Goal: Task Accomplishment & Management: Complete application form

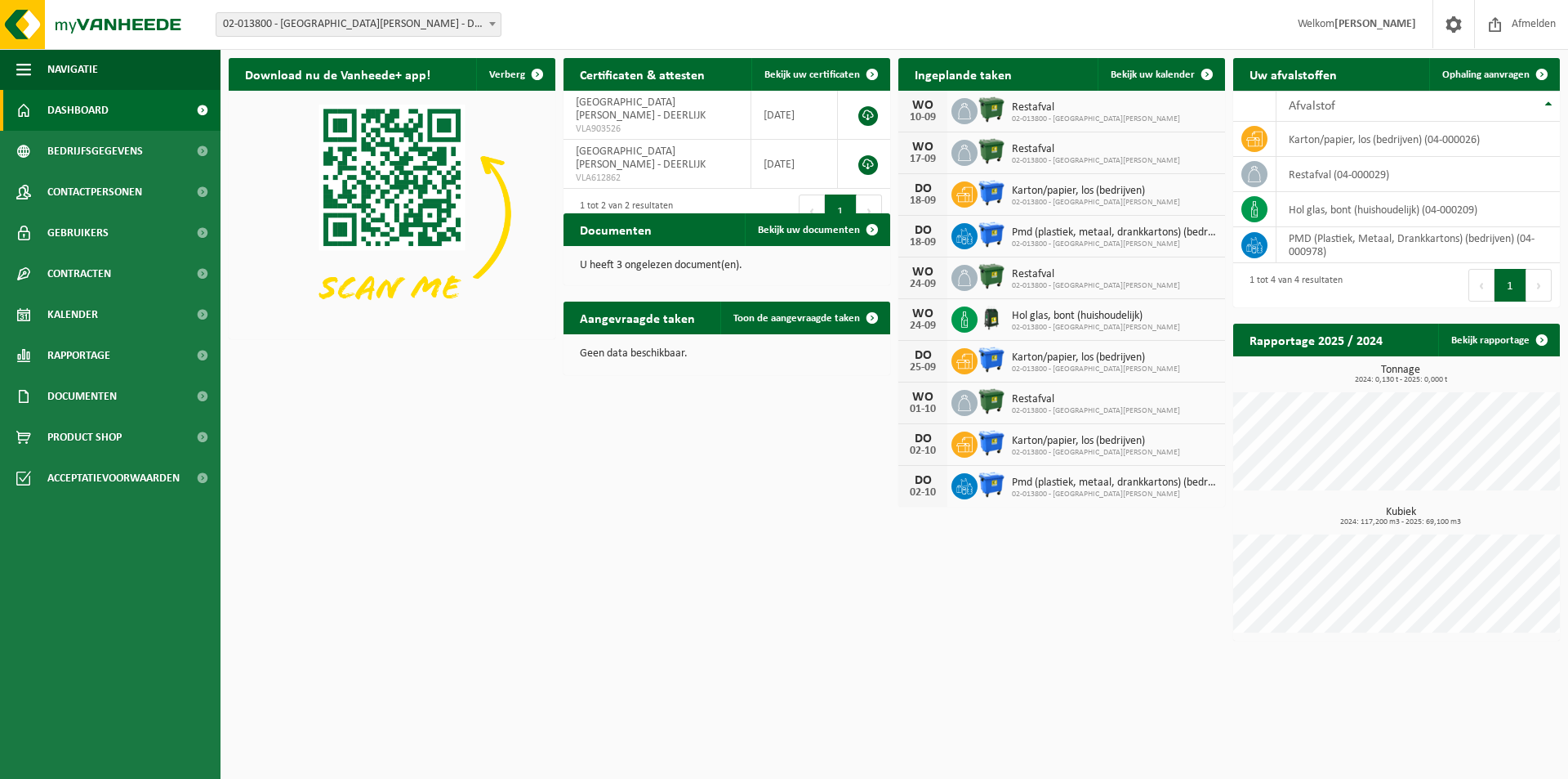
click at [987, 111] on img at bounding box center [992, 110] width 28 height 28
click at [968, 113] on icon at bounding box center [964, 111] width 17 height 17
click at [1188, 73] on span "Bekijk uw kalender" at bounding box center [1153, 75] width 84 height 10
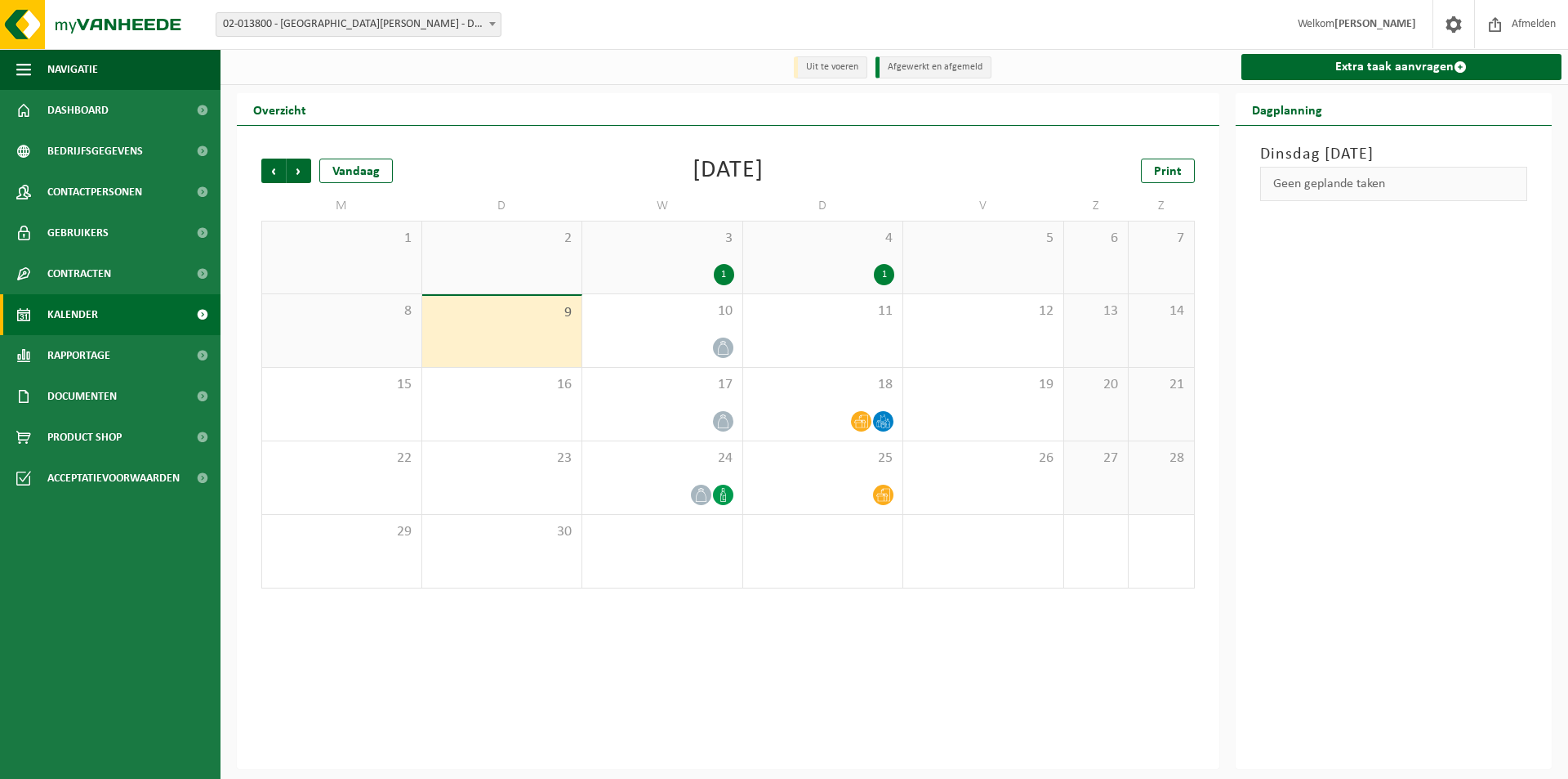
click at [718, 272] on div "1" at bounding box center [723, 274] width 20 height 21
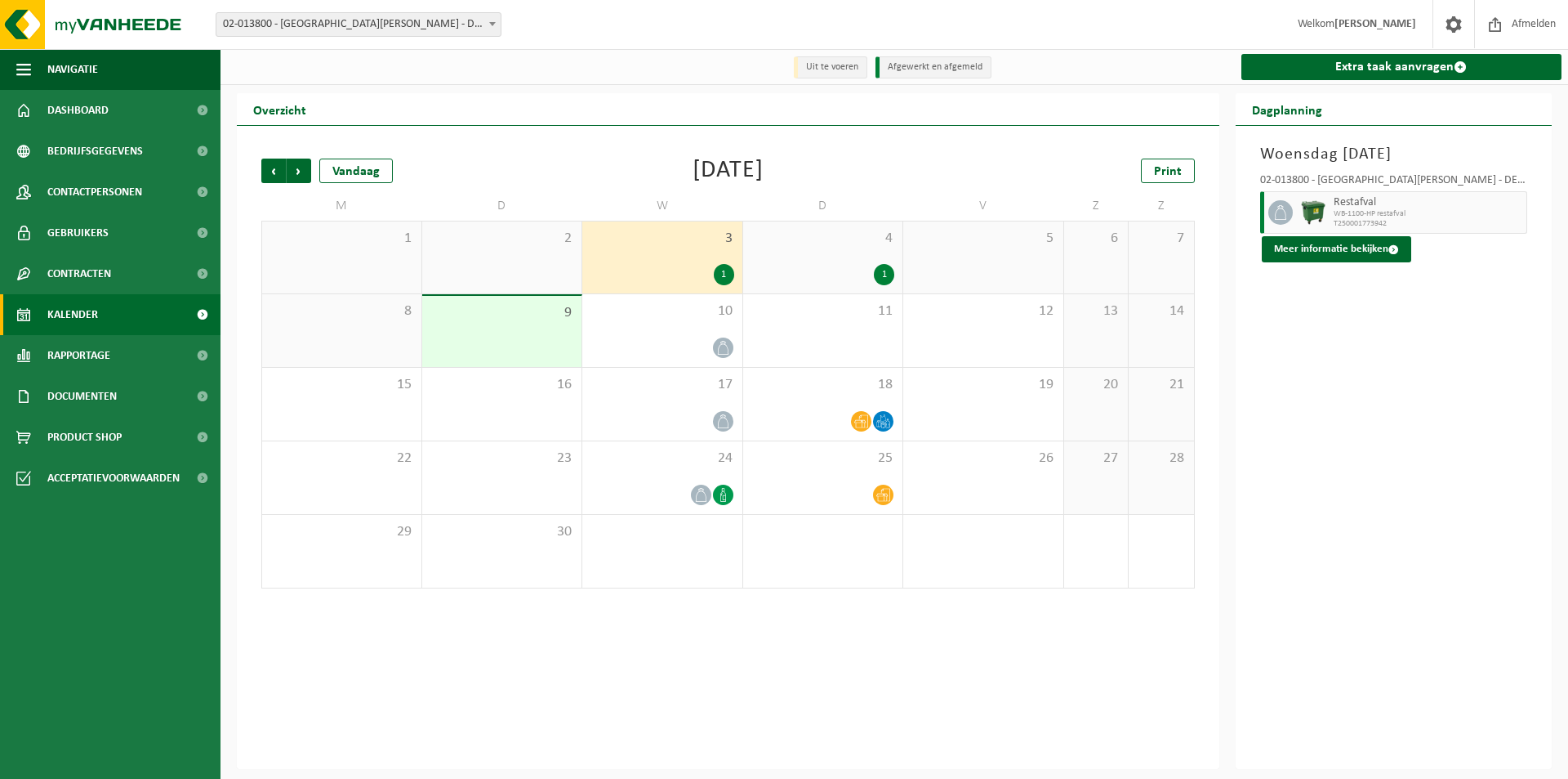
click at [857, 259] on div "4 1" at bounding box center [823, 257] width 160 height 72
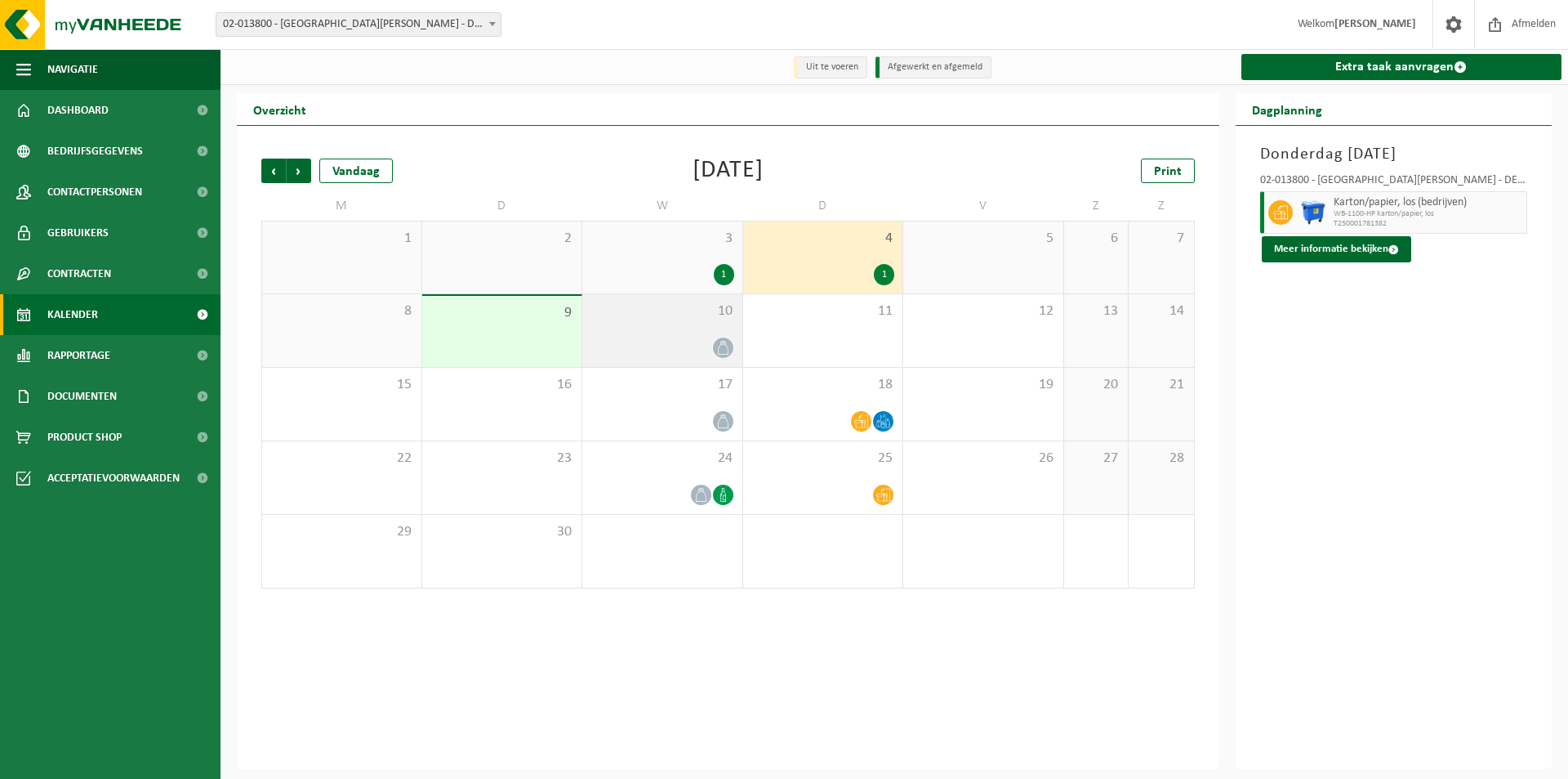
click at [634, 326] on div "10" at bounding box center [662, 331] width 160 height 73
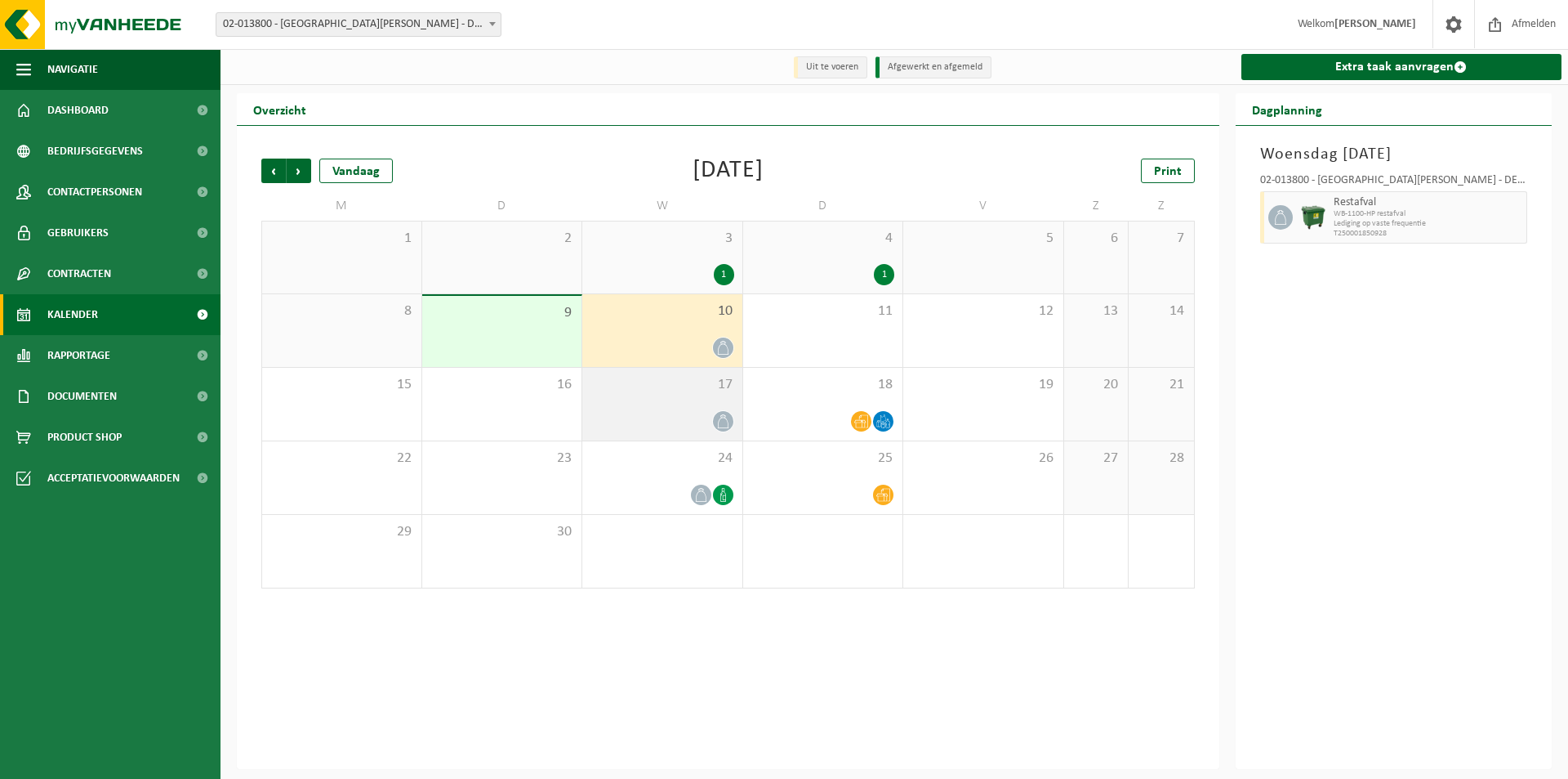
click at [692, 417] on div at bounding box center [662, 420] width 144 height 22
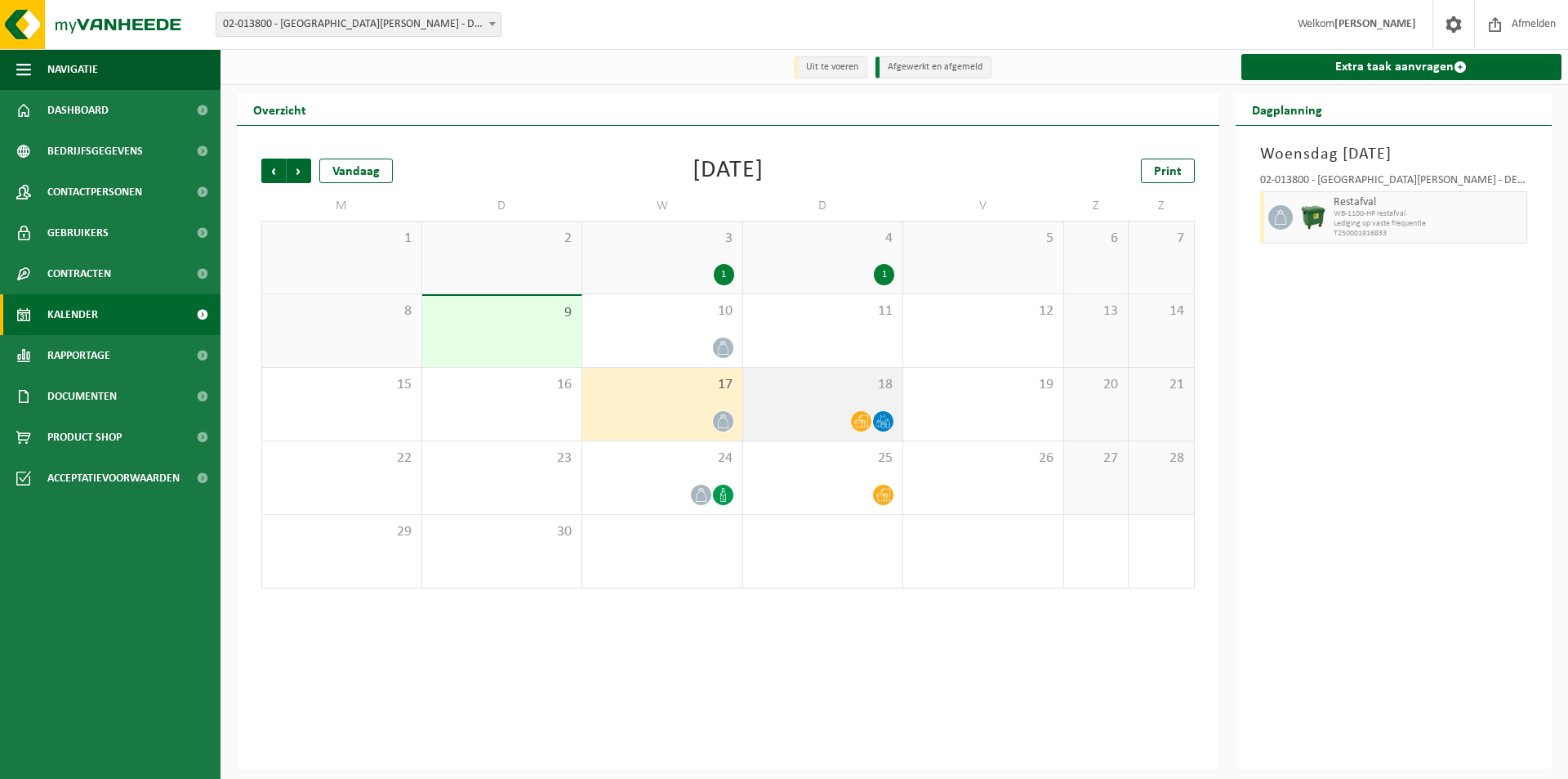
click at [819, 414] on div at bounding box center [823, 420] width 144 height 22
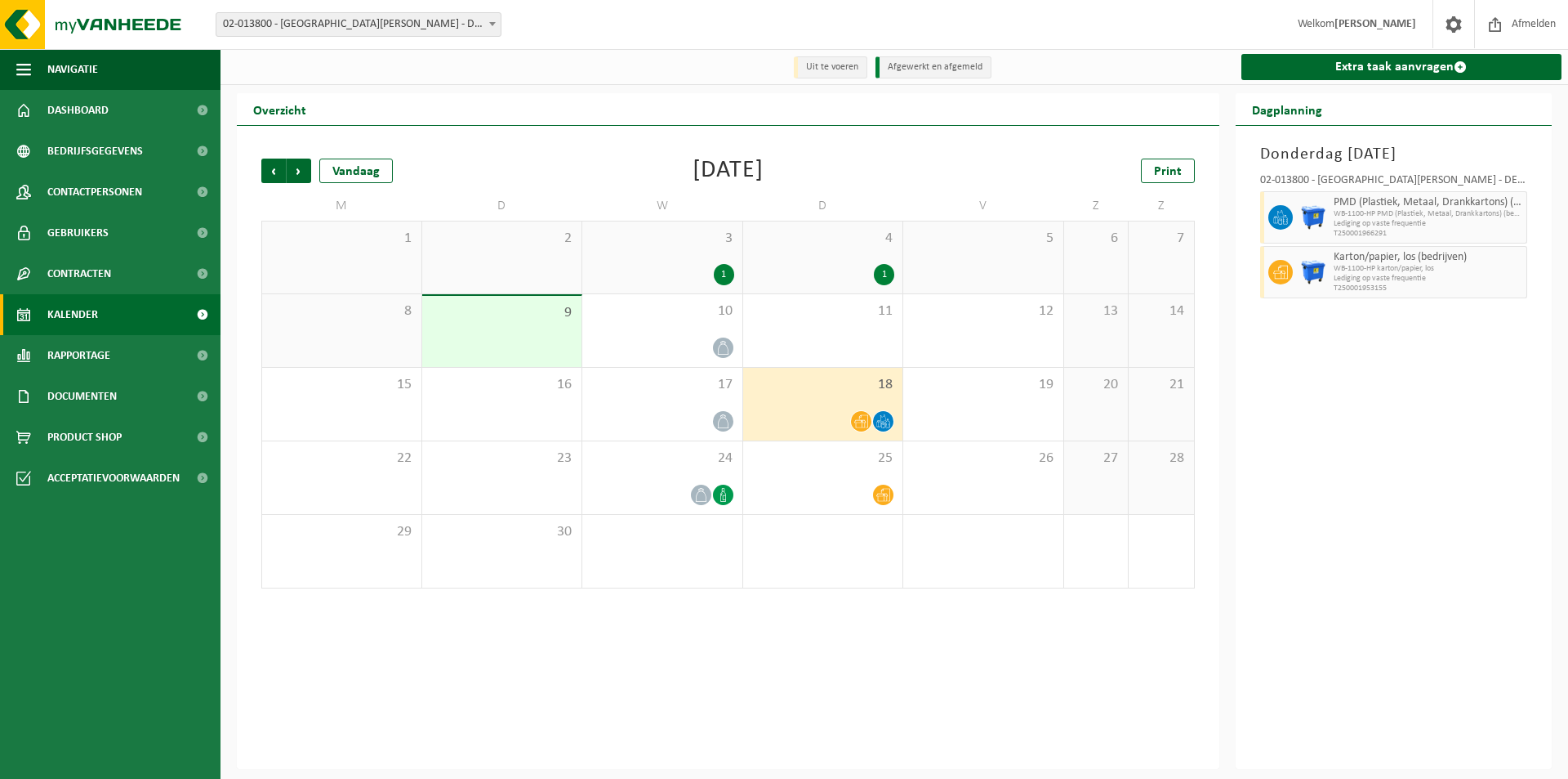
click at [491, 23] on b at bounding box center [493, 24] width 7 height 4
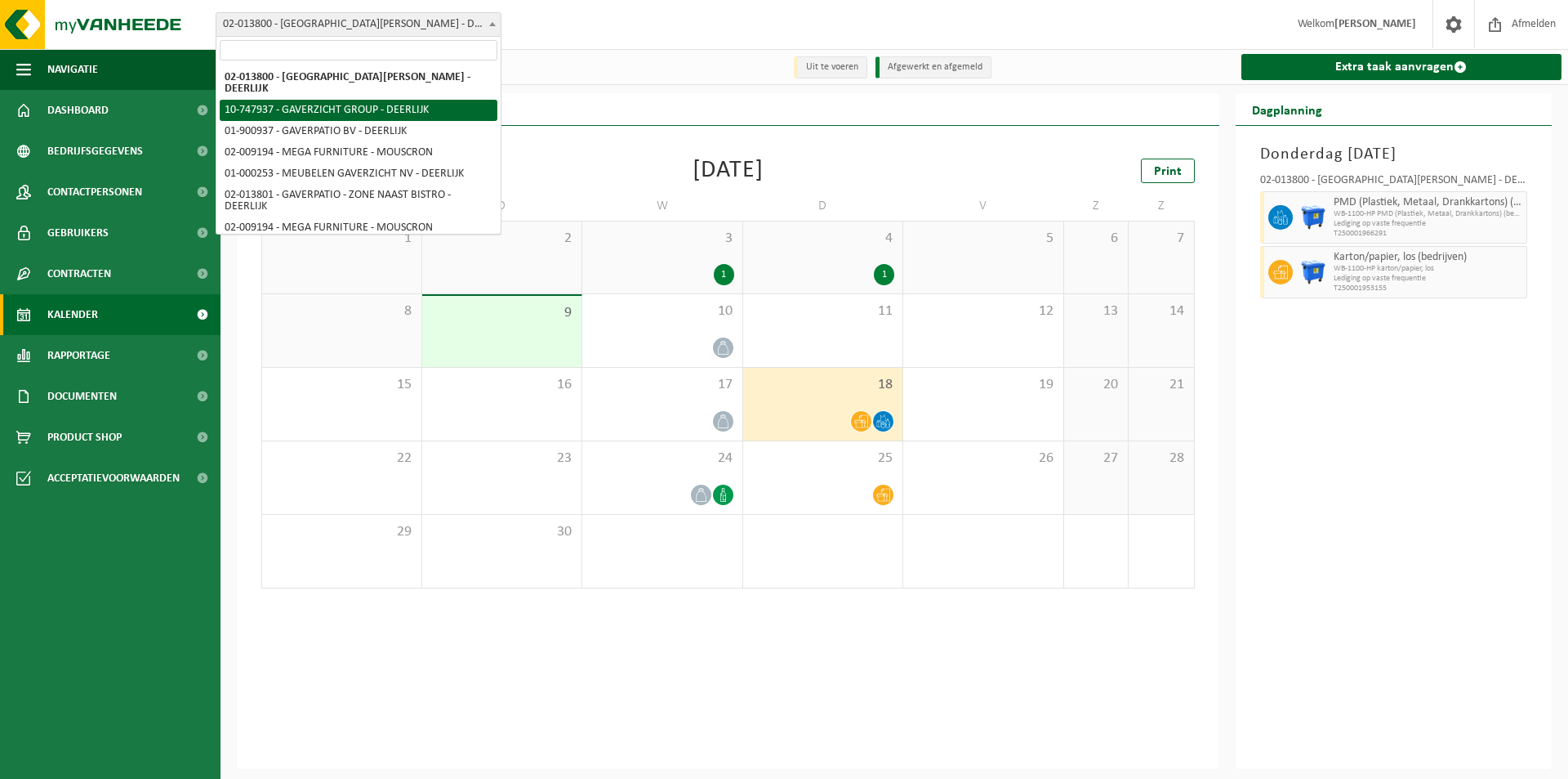
select select "5973"
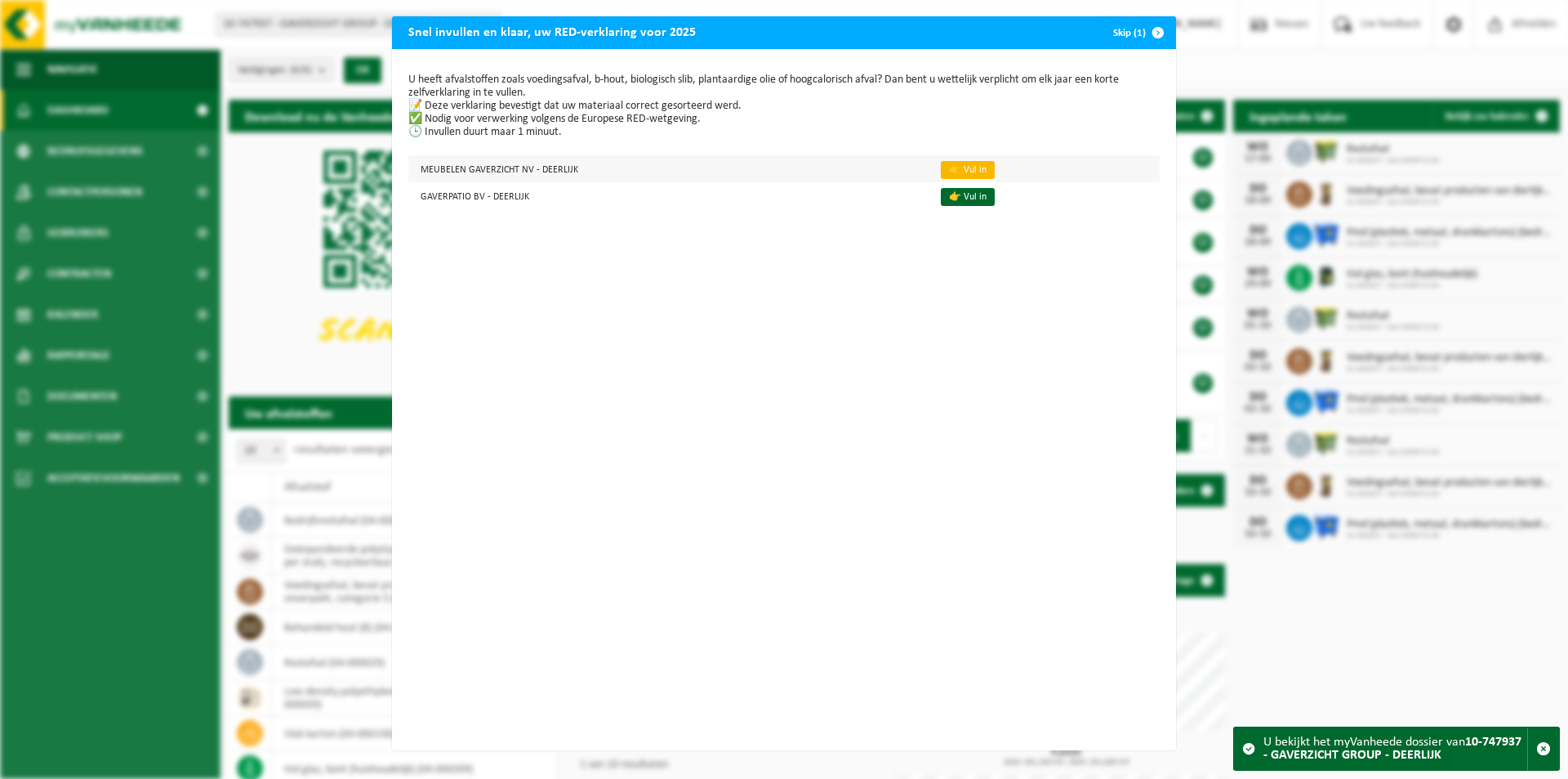
click at [952, 168] on link "👉 Vul in" at bounding box center [968, 170] width 54 height 18
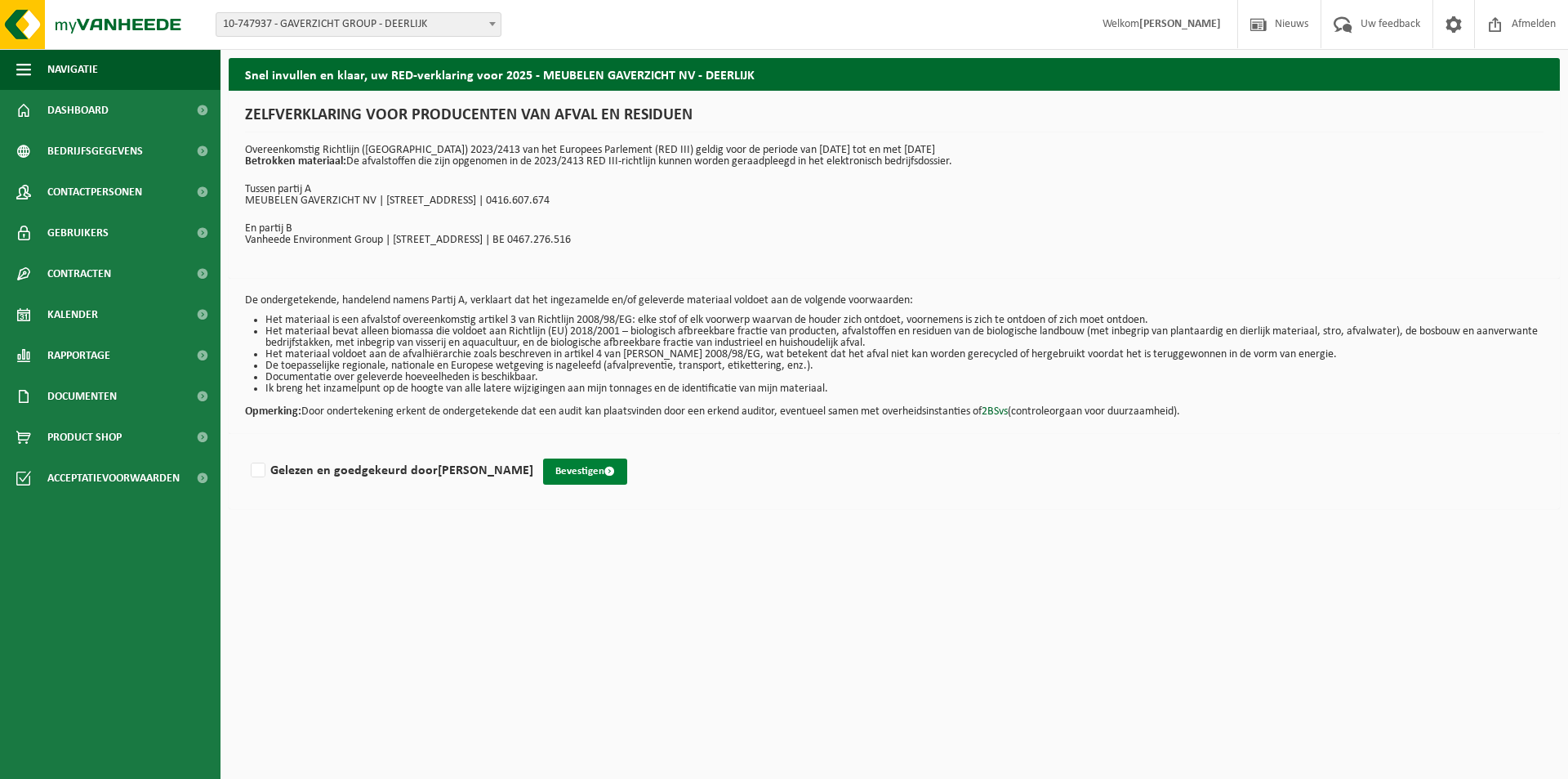
click at [579, 475] on button "Bevestigen" at bounding box center [585, 472] width 84 height 26
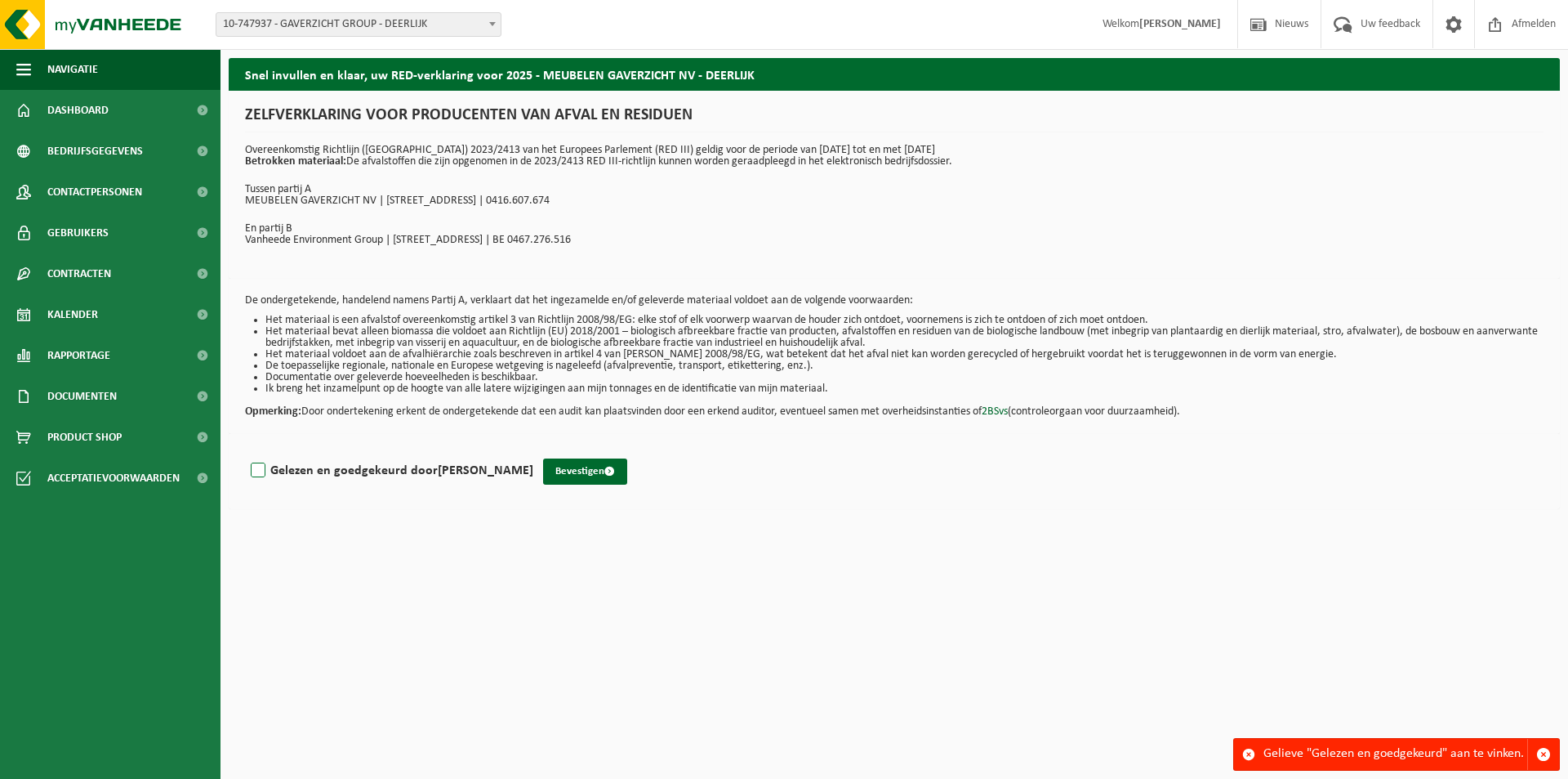
click at [250, 471] on label "Gelezen en goedgekeurd door [PERSON_NAME]" at bounding box center [390, 471] width 286 height 24
click at [533, 450] on input "Gelezen en goedgekeurd door [PERSON_NAME]" at bounding box center [533, 449] width 1 height 1
checkbox input "true"
click at [574, 473] on button "Bevestigen" at bounding box center [585, 472] width 84 height 26
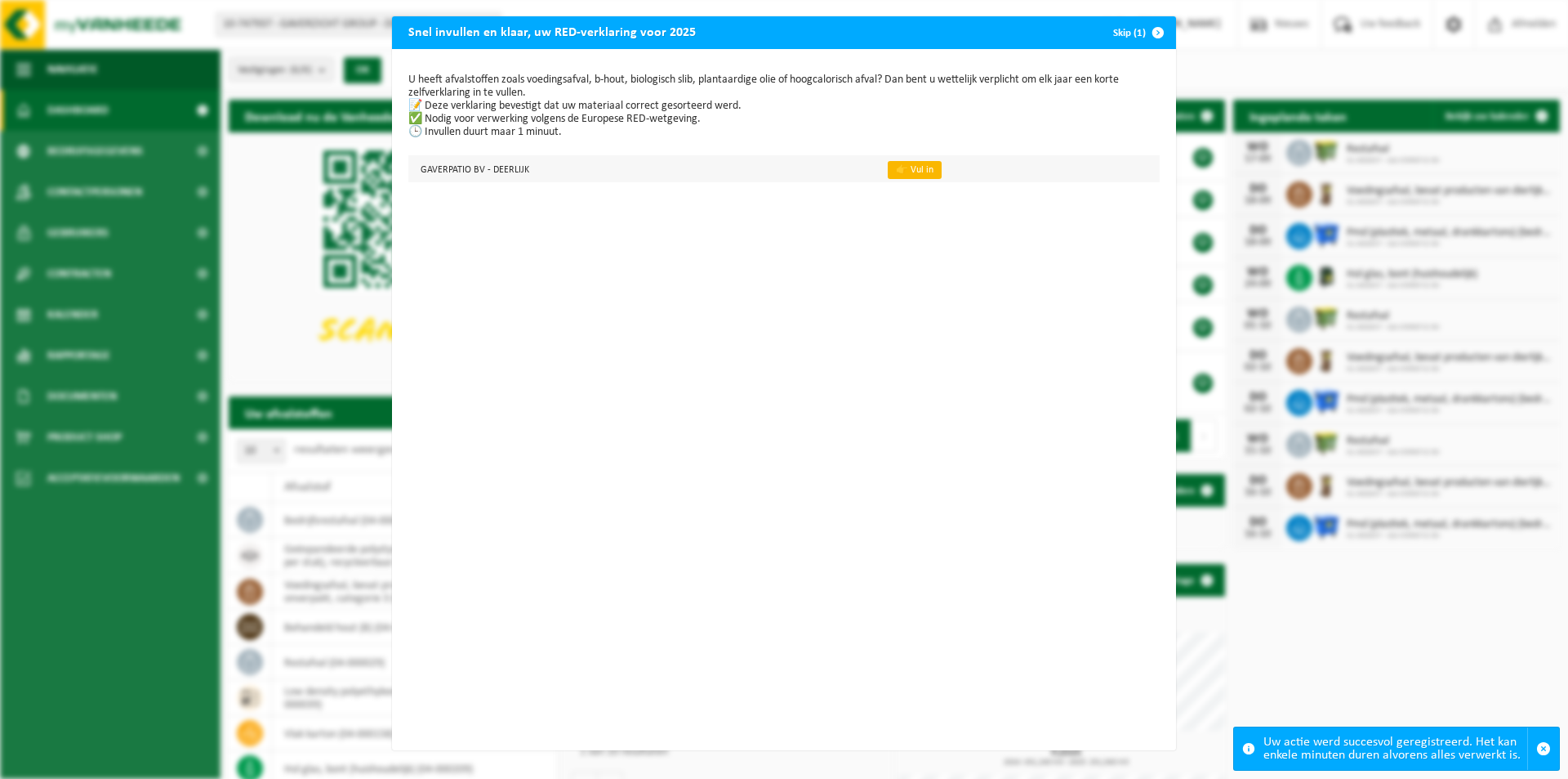
click at [903, 172] on link "👉 Vul in" at bounding box center [915, 170] width 54 height 18
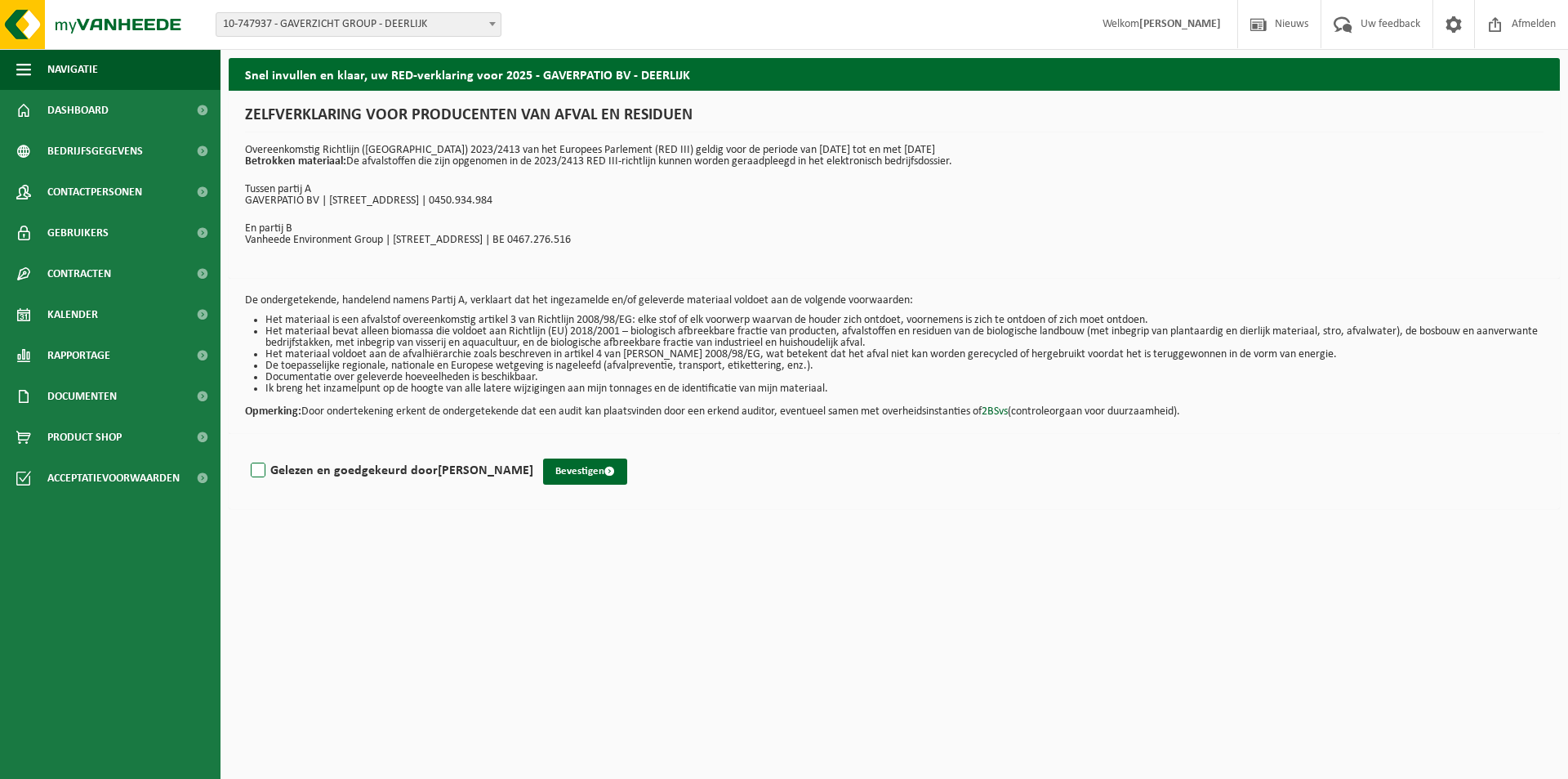
click at [259, 468] on label "Gelezen en goedgekeurd door KOEN DERUYCK" at bounding box center [390, 471] width 286 height 24
click at [533, 450] on input "Gelezen en goedgekeurd door KOEN DERUYCK" at bounding box center [533, 449] width 1 height 1
checkbox input "true"
click at [546, 467] on button "Bevestigen" at bounding box center [585, 472] width 84 height 26
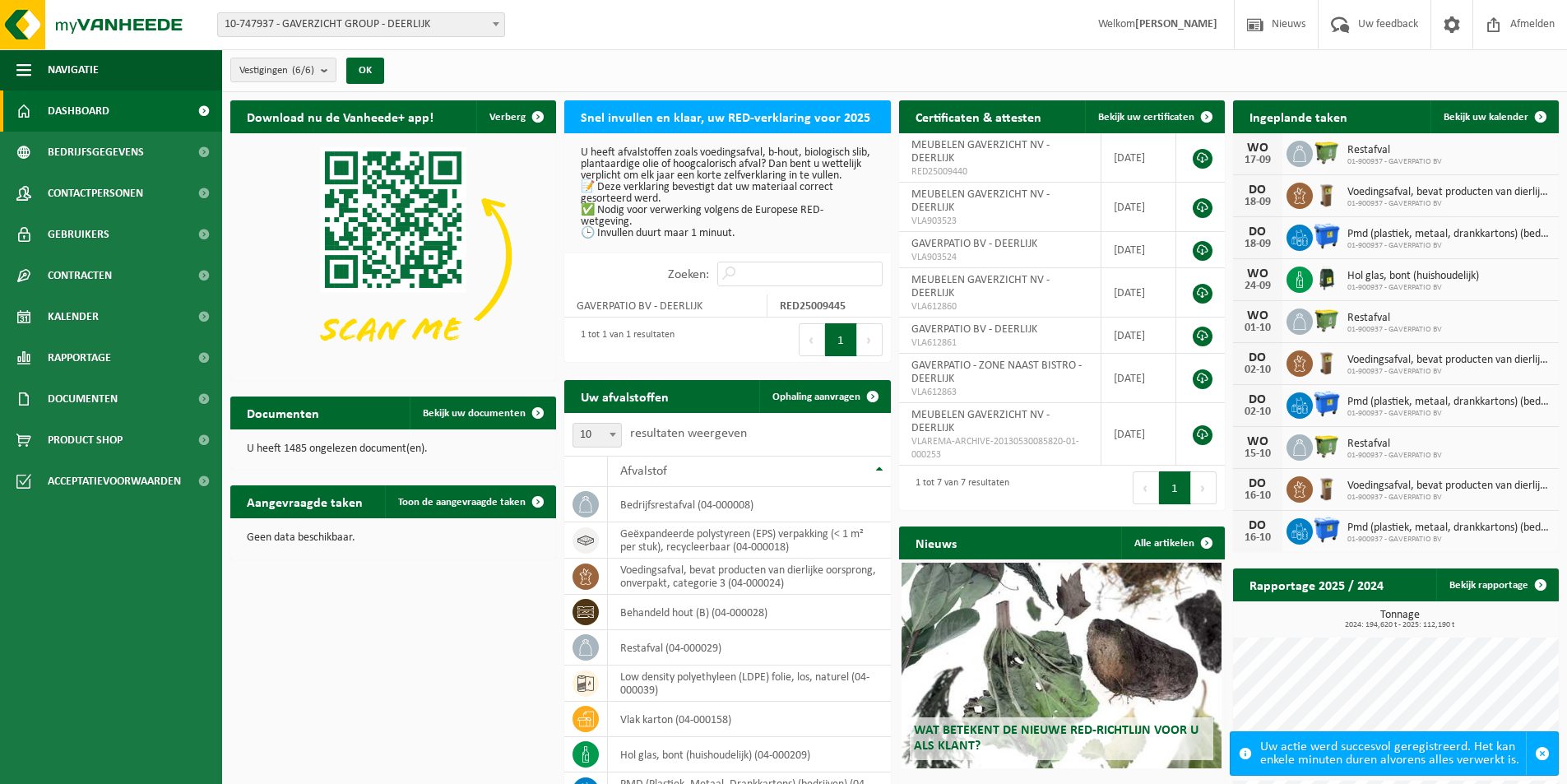
click at [838, 353] on button "1" at bounding box center [840, 340] width 32 height 33
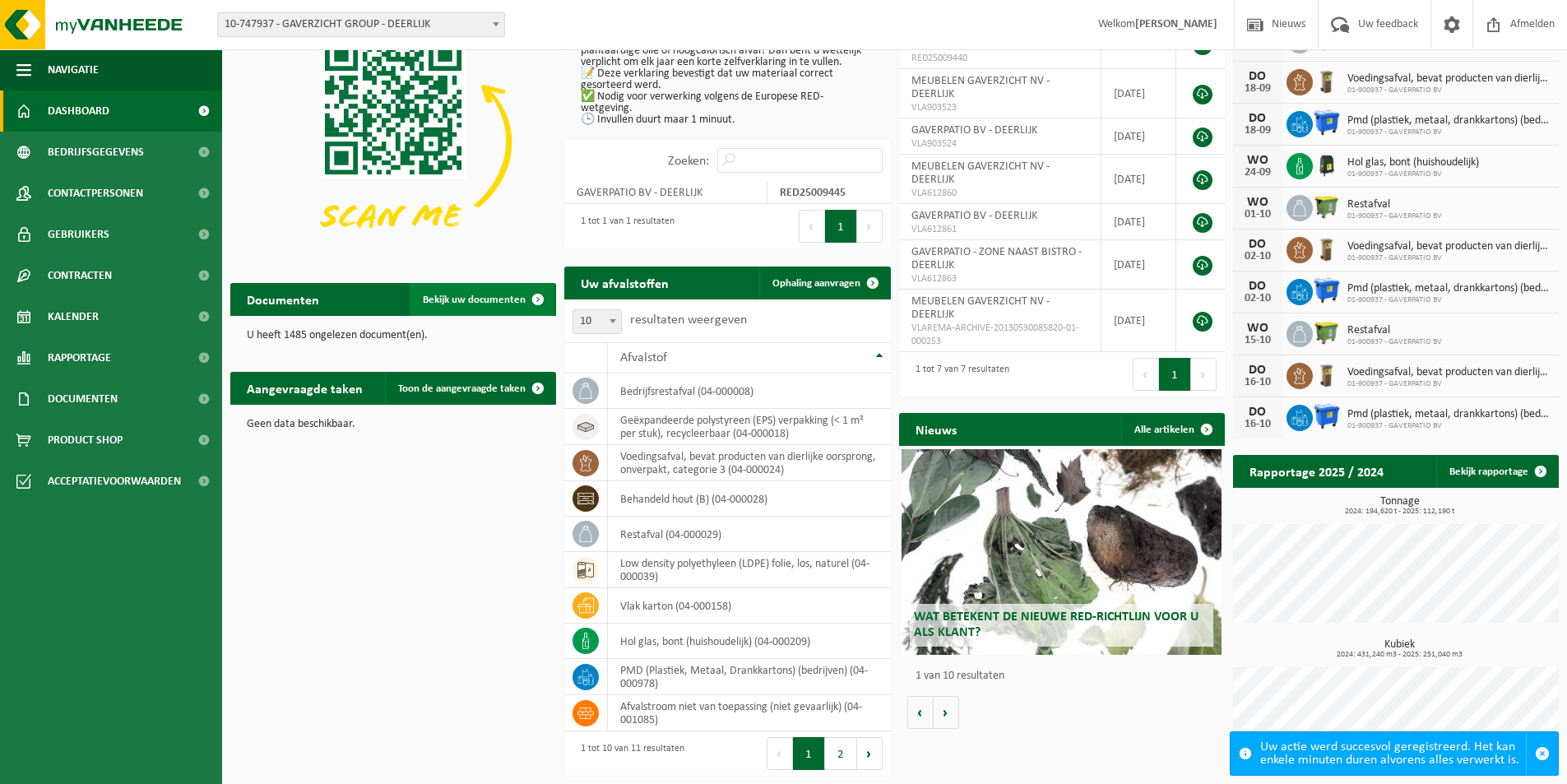
click at [474, 299] on span "Bekijk uw documenten" at bounding box center [473, 300] width 103 height 11
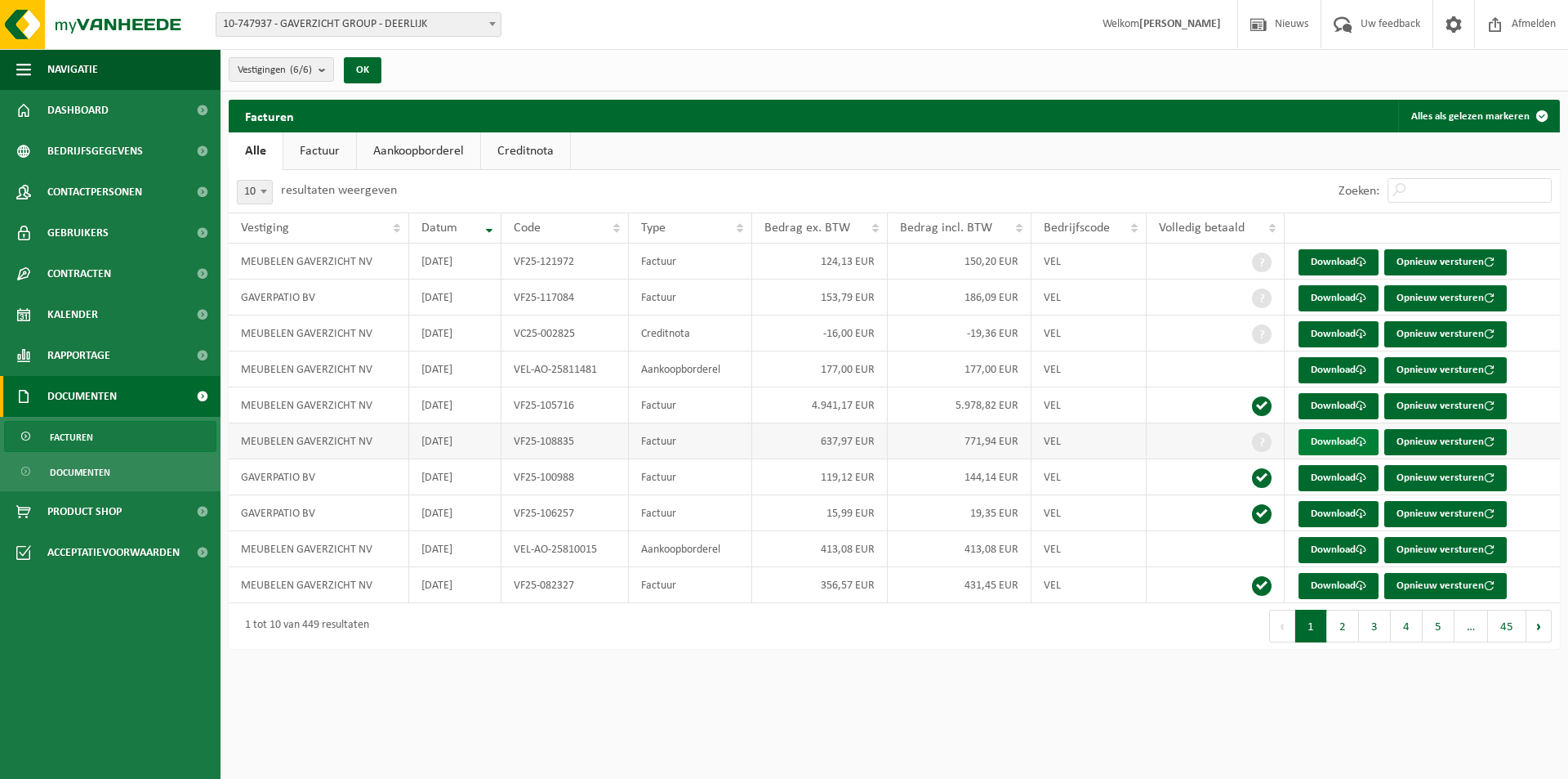
click at [1344, 443] on link "Download" at bounding box center [1338, 442] width 80 height 26
click at [1334, 553] on link "Download" at bounding box center [1338, 550] width 80 height 26
click at [1347, 546] on link "Download" at bounding box center [1338, 550] width 80 height 26
click at [1317, 515] on link "Download" at bounding box center [1338, 514] width 80 height 26
click at [1337, 405] on link "Download" at bounding box center [1338, 406] width 80 height 26
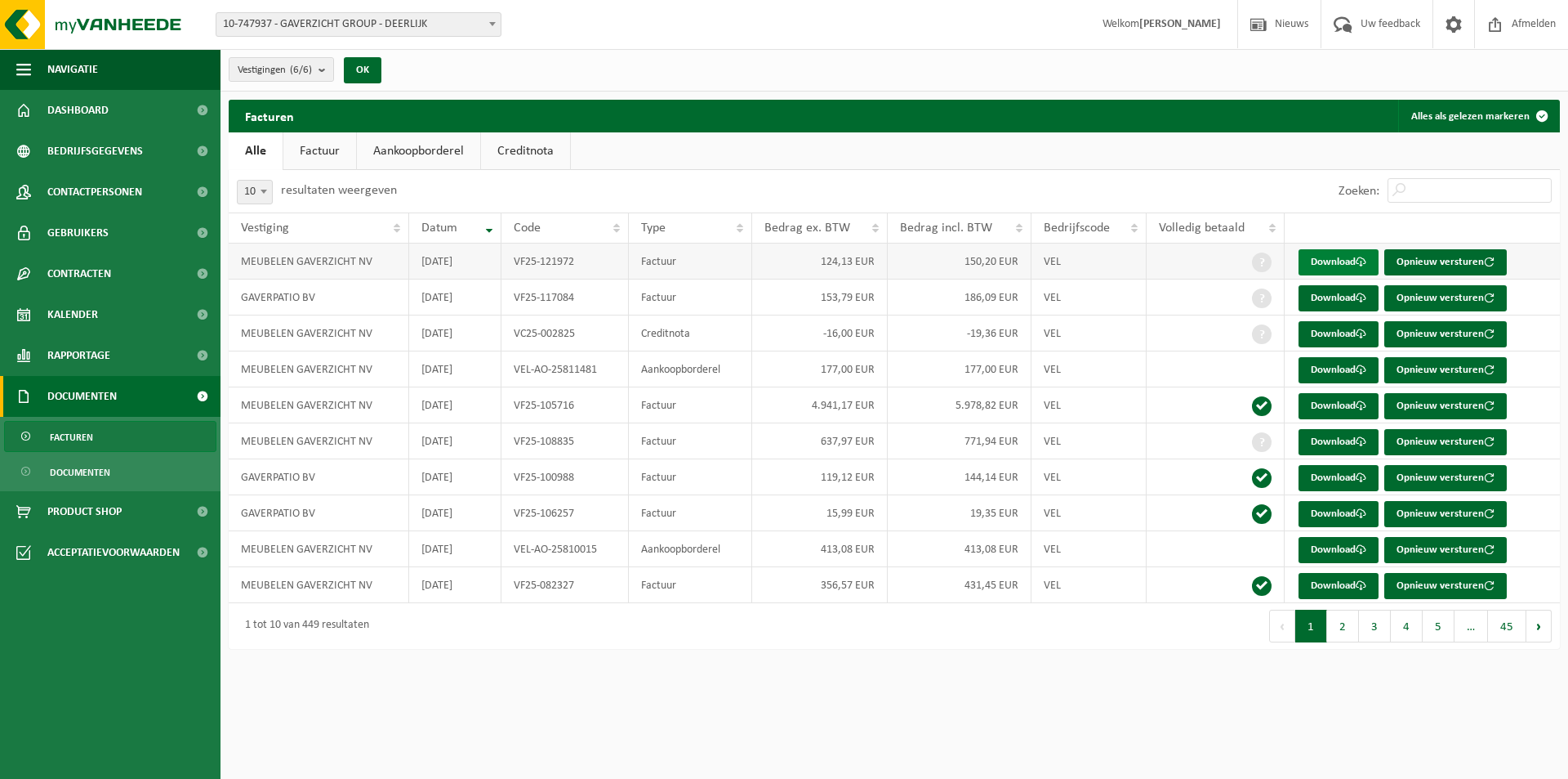
click at [1341, 258] on link "Download" at bounding box center [1338, 262] width 80 height 26
